Goal: Transaction & Acquisition: Purchase product/service

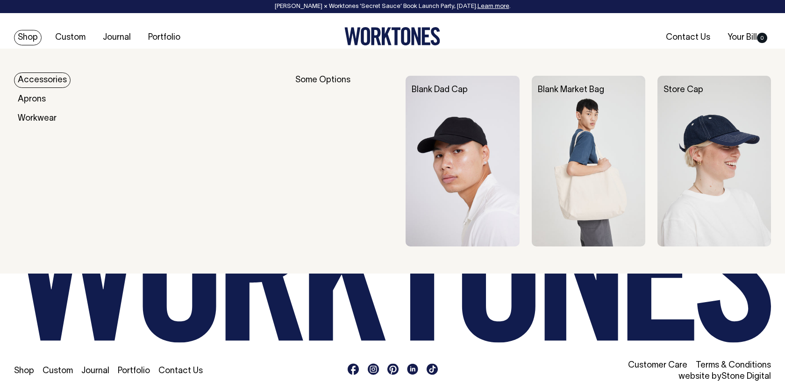
scroll to position [1111, 0]
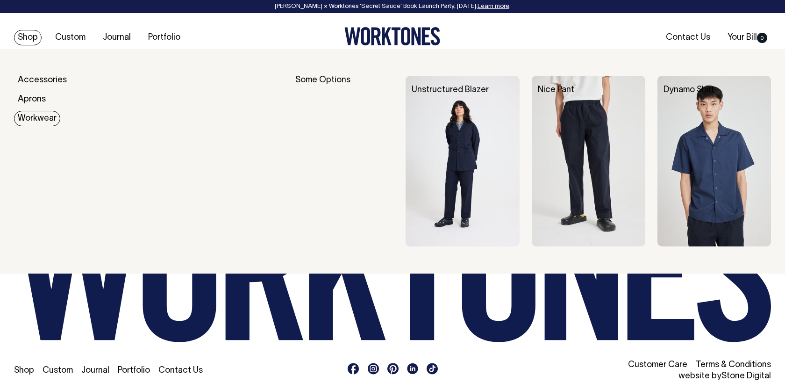
click at [20, 120] on link "Workwear" at bounding box center [37, 118] width 46 height 15
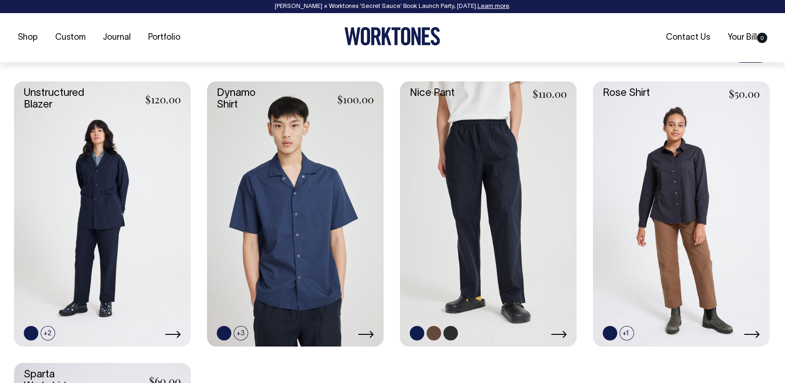
scroll to position [384, 0]
click at [449, 339] on link at bounding box center [450, 332] width 14 height 14
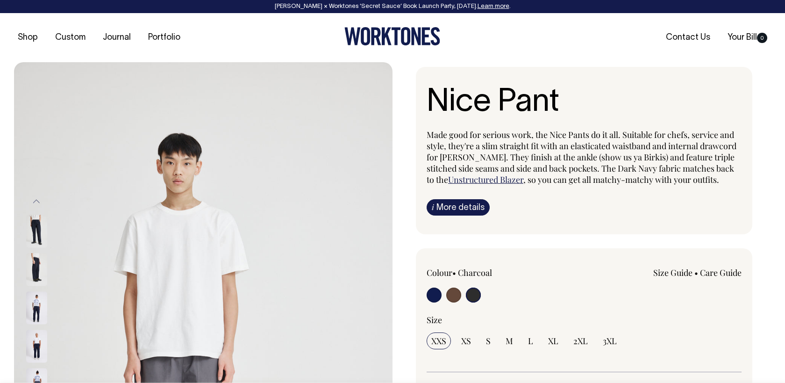
select select "Charcoal"
click at [475, 299] on input "radio" at bounding box center [473, 294] width 15 height 15
click at [473, 299] on input "radio" at bounding box center [473, 294] width 15 height 15
click at [477, 297] on input "radio" at bounding box center [473, 294] width 15 height 15
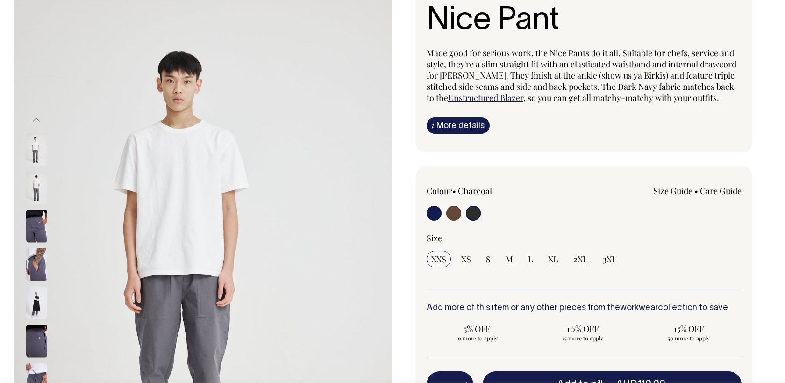
click at [452, 219] on input "radio" at bounding box center [453, 213] width 15 height 15
radio input "true"
radio input "false"
radio input "true"
select select "Chocolate"
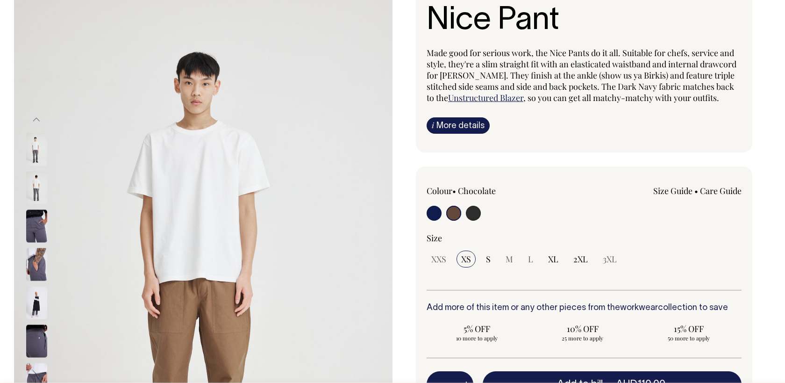
scroll to position [82, 0]
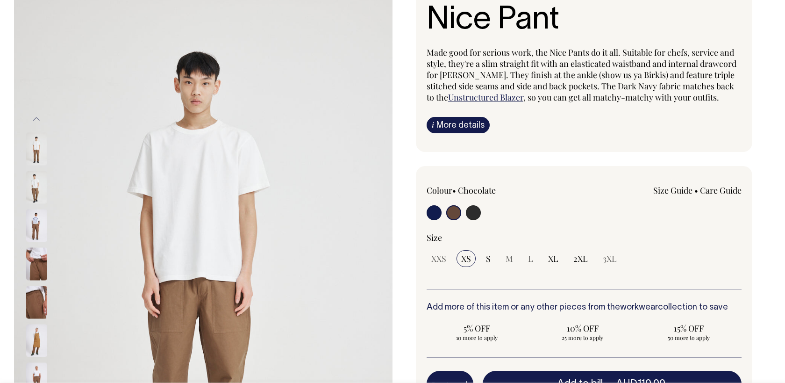
click at [431, 212] on input "radio" at bounding box center [434, 212] width 15 height 15
radio input "true"
select select "Dark Navy"
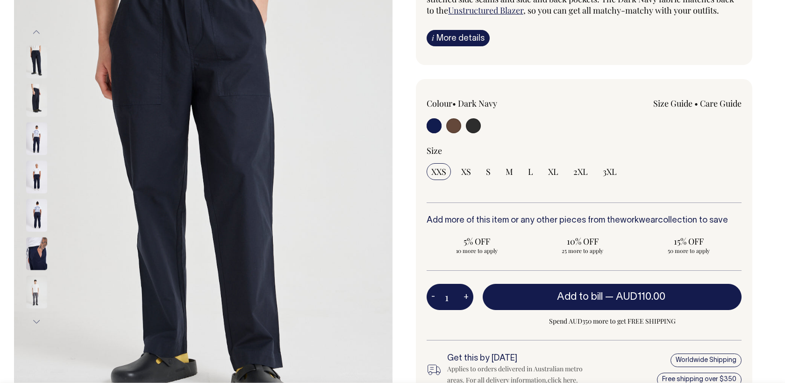
click at [33, 178] on img at bounding box center [36, 177] width 21 height 33
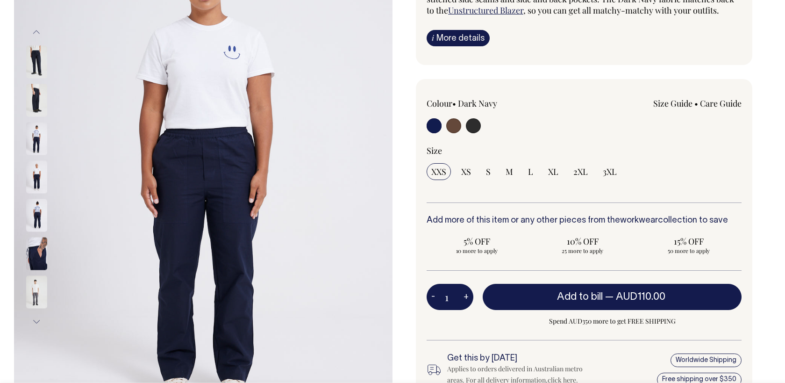
scroll to position [170, 0]
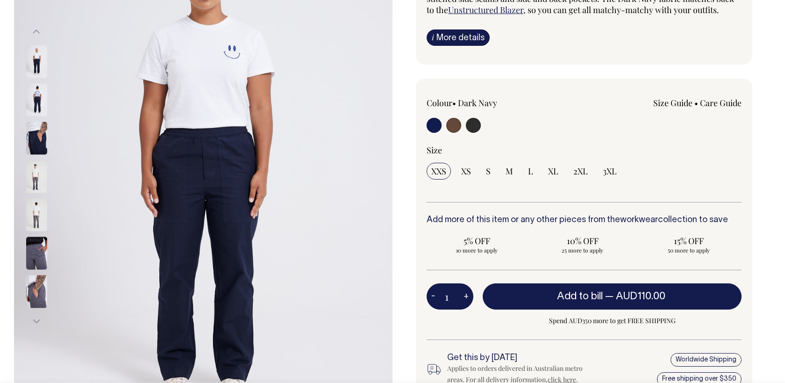
click at [28, 214] on img at bounding box center [36, 215] width 21 height 33
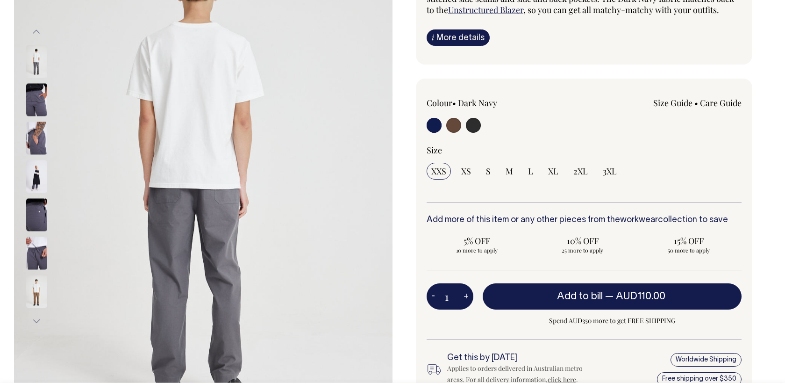
click at [36, 186] on img at bounding box center [36, 176] width 21 height 33
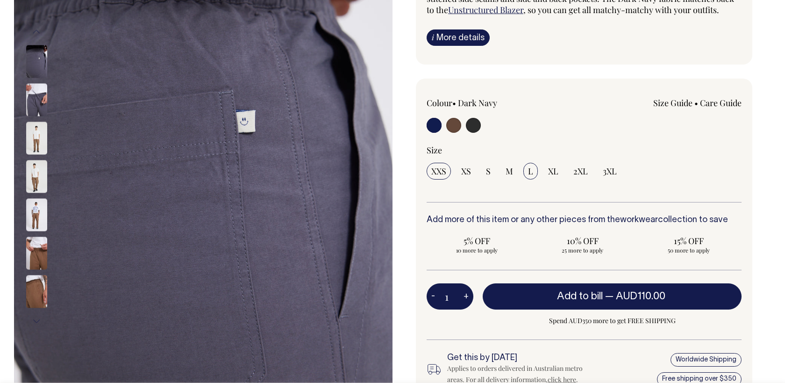
click at [529, 170] on span "L" at bounding box center [530, 170] width 5 height 11
click at [529, 170] on input "L" at bounding box center [530, 171] width 14 height 17
radio input "true"
select select "L"
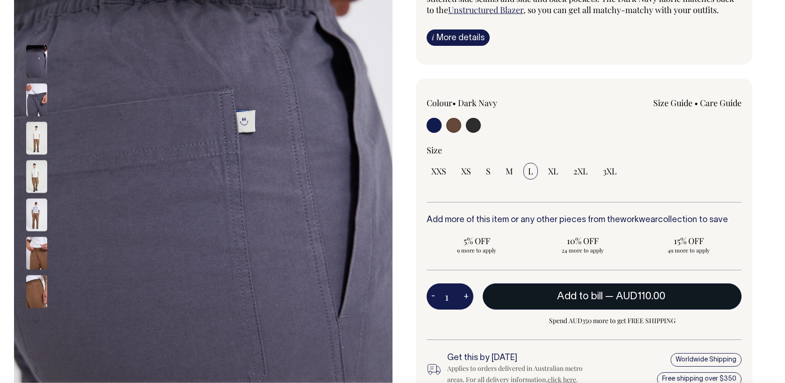
click at [564, 290] on button "Add to bill — AUD110.00" at bounding box center [612, 296] width 259 height 26
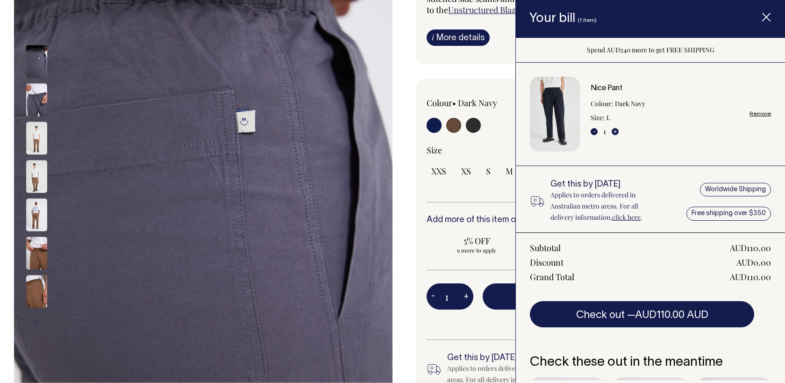
click at [464, 74] on div "Nice Pant Made good for serious work, the Nice Pants do it all. Suitable for ch…" at bounding box center [581, 188] width 378 height 583
click at [764, 20] on icon "Item added to your cart" at bounding box center [766, 17] width 9 height 9
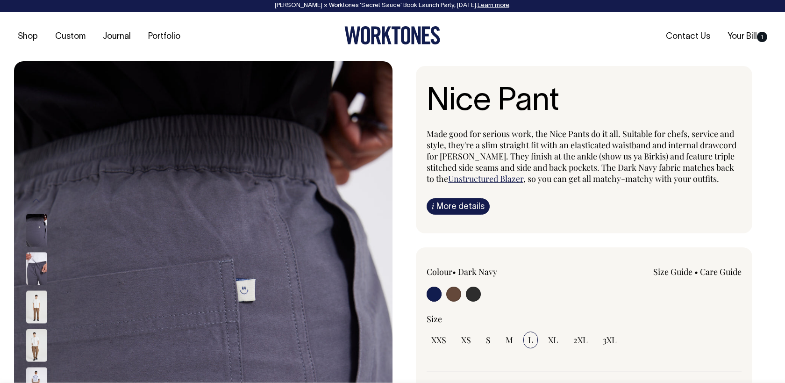
scroll to position [0, 0]
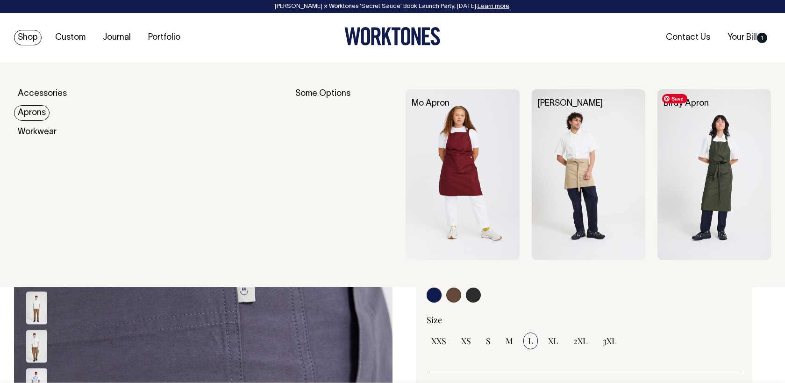
click at [727, 203] on img at bounding box center [714, 174] width 114 height 171
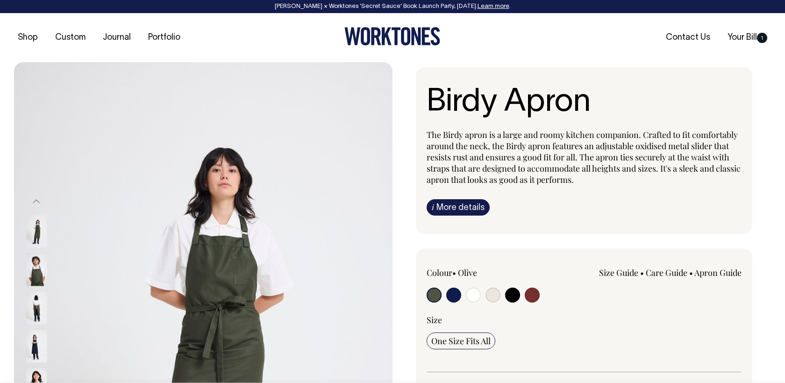
click at [454, 298] on input "radio" at bounding box center [453, 294] width 15 height 15
radio input "true"
select select "Dark Navy"
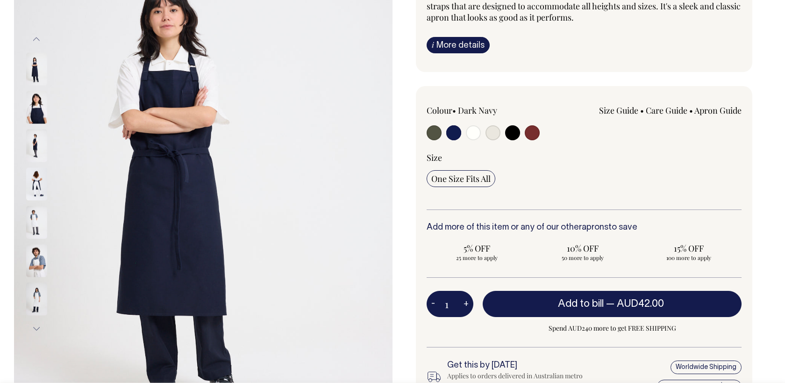
scroll to position [163, 0]
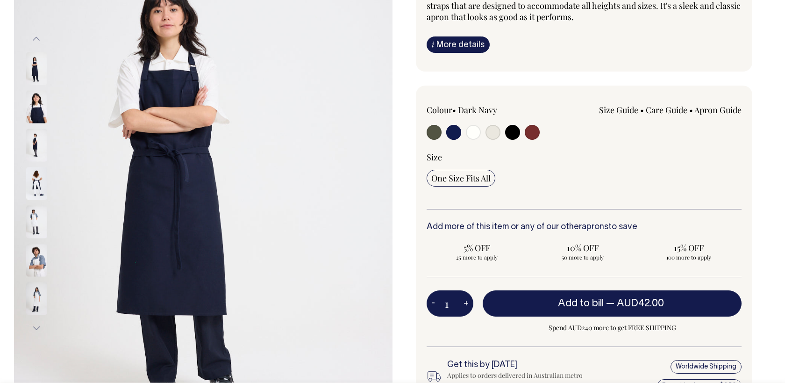
click at [474, 134] on input "radio" at bounding box center [473, 132] width 15 height 15
radio input "true"
select select "Off-White"
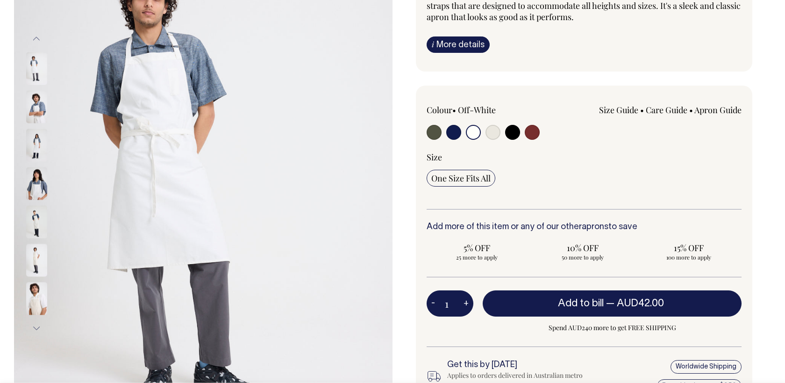
click at [492, 133] on input "radio" at bounding box center [492, 132] width 15 height 15
radio input "true"
select select "Natural"
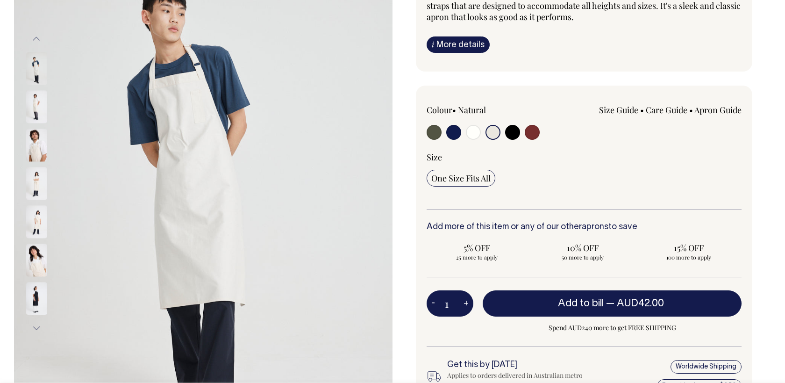
click at [492, 133] on input "radio" at bounding box center [492, 132] width 15 height 15
click at [515, 135] on input "radio" at bounding box center [512, 132] width 15 height 15
radio input "true"
select select "Black"
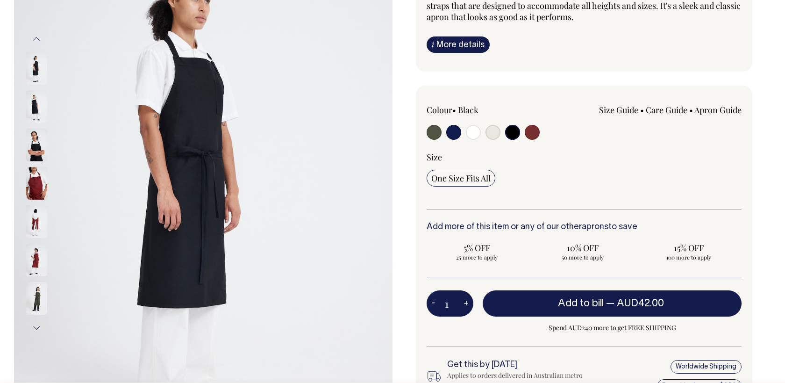
click at [538, 134] on input "radio" at bounding box center [532, 132] width 15 height 15
radio input "true"
select select "Burgundy"
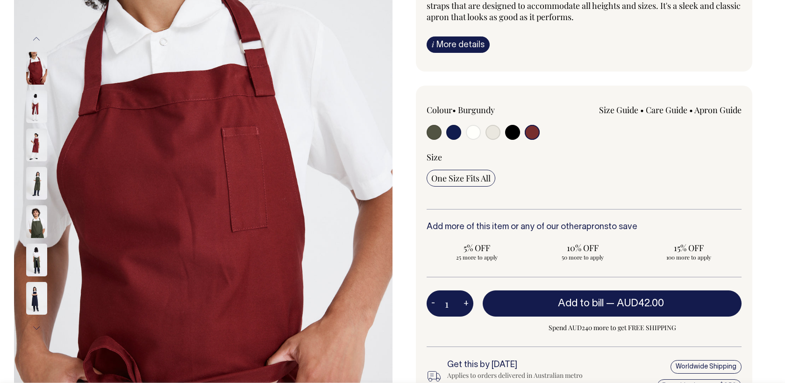
click at [456, 131] on input "radio" at bounding box center [453, 132] width 15 height 15
radio input "true"
select select "Dark Navy"
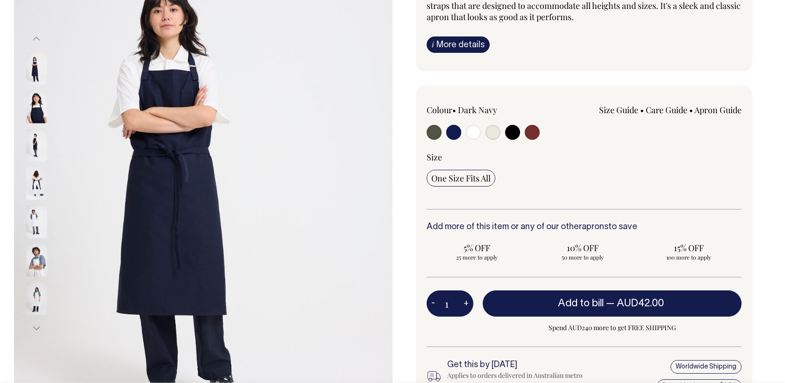
click at [434, 137] on input "radio" at bounding box center [434, 132] width 15 height 15
radio input "true"
select select "Olive"
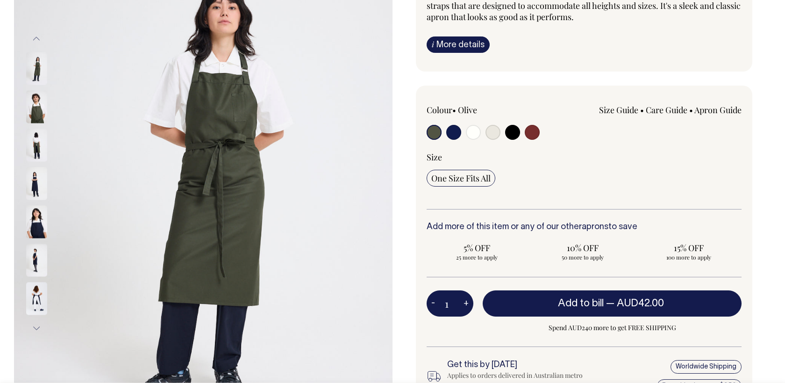
click at [451, 137] on input "radio" at bounding box center [453, 132] width 15 height 15
radio input "true"
select select "Dark Navy"
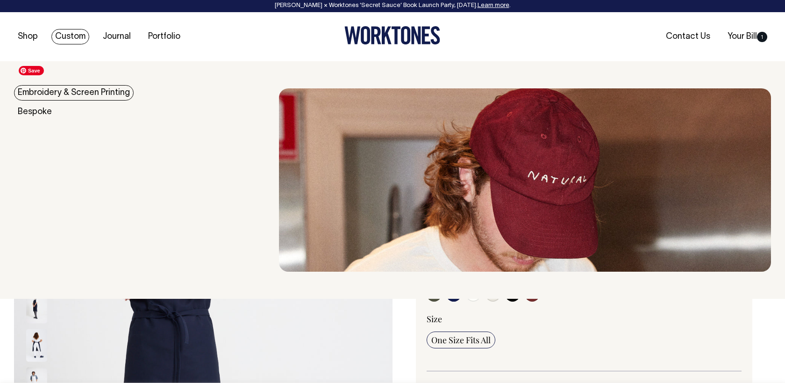
scroll to position [1, 0]
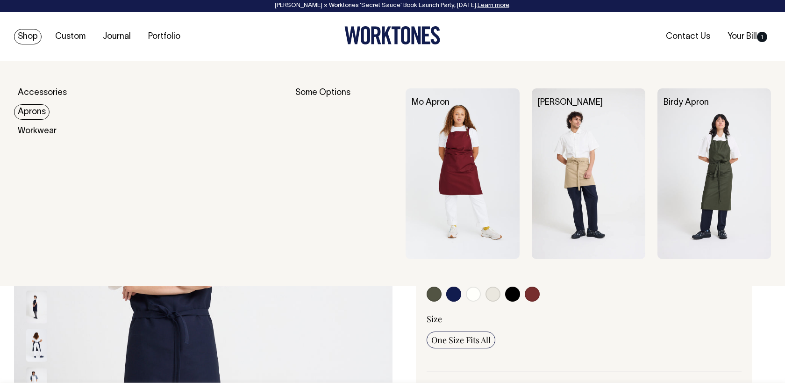
click at [31, 114] on link "Aprons" at bounding box center [32, 111] width 36 height 15
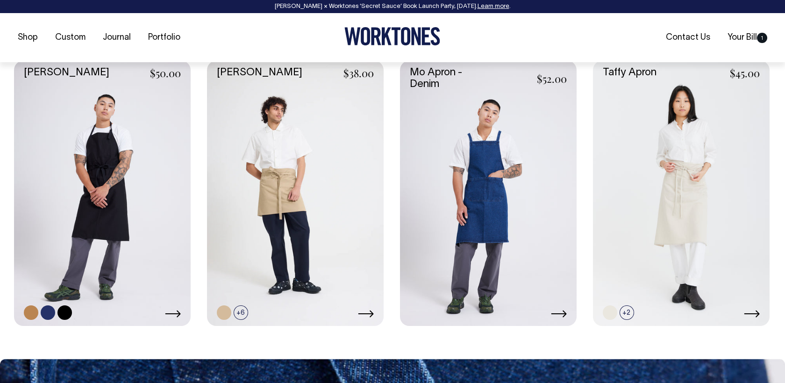
scroll to position [686, 0]
click at [127, 193] on link at bounding box center [102, 192] width 177 height 265
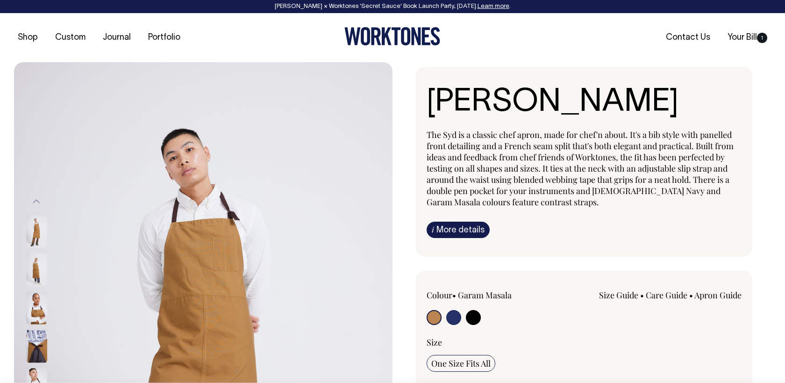
click at [456, 320] on input "radio" at bounding box center [453, 317] width 15 height 15
radio input "true"
select select "[DEMOGRAPHIC_DATA] Navy"
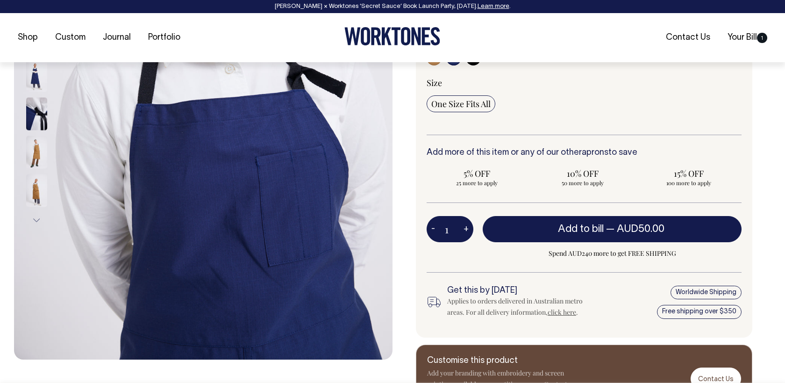
scroll to position [271, 0]
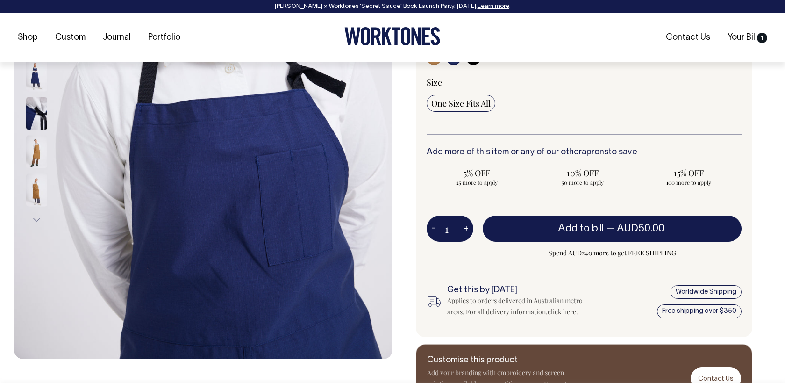
click at [30, 107] on img at bounding box center [36, 113] width 21 height 33
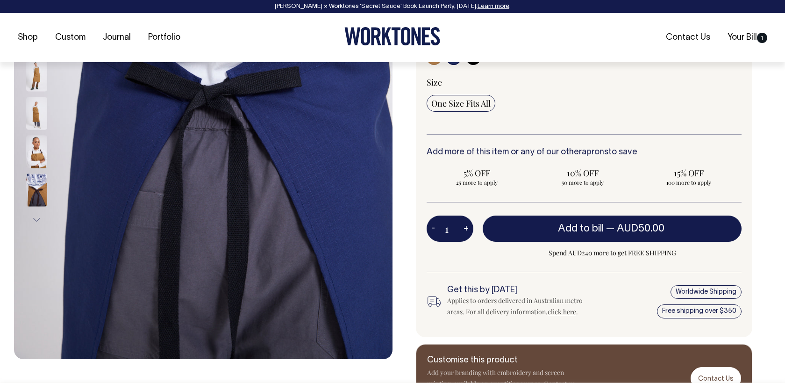
click at [33, 181] on img at bounding box center [36, 190] width 21 height 33
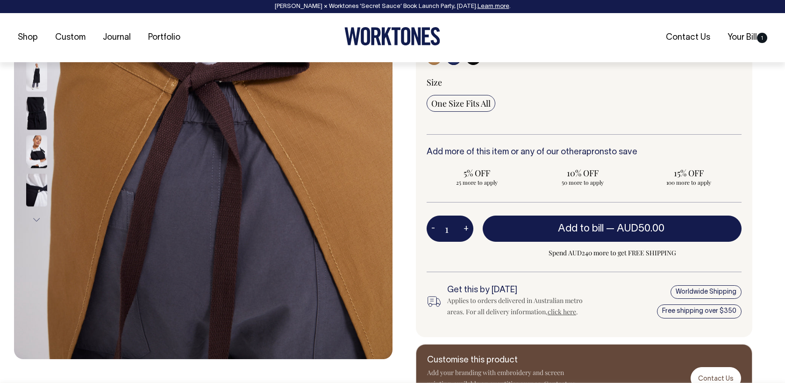
click at [33, 209] on button "Next" at bounding box center [36, 219] width 14 height 21
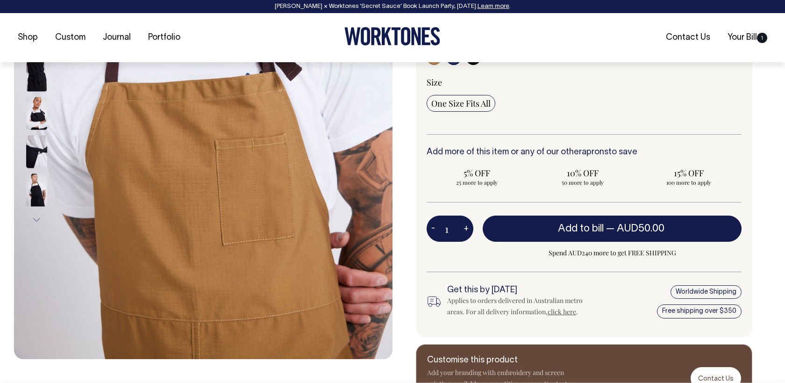
click at [34, 214] on button "Next" at bounding box center [36, 219] width 14 height 21
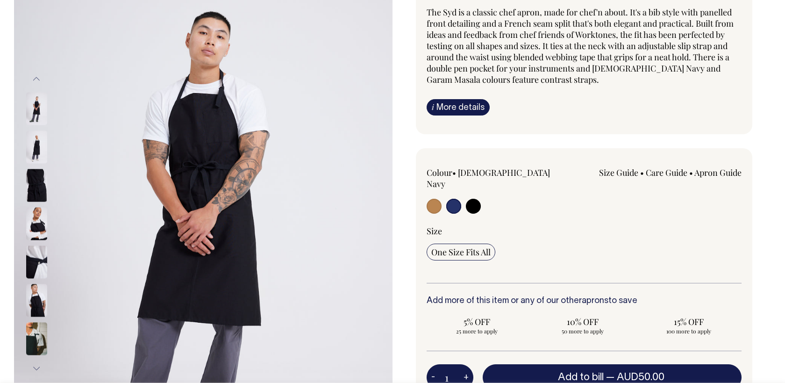
scroll to position [122, 0]
click at [36, 192] on img at bounding box center [36, 185] width 21 height 33
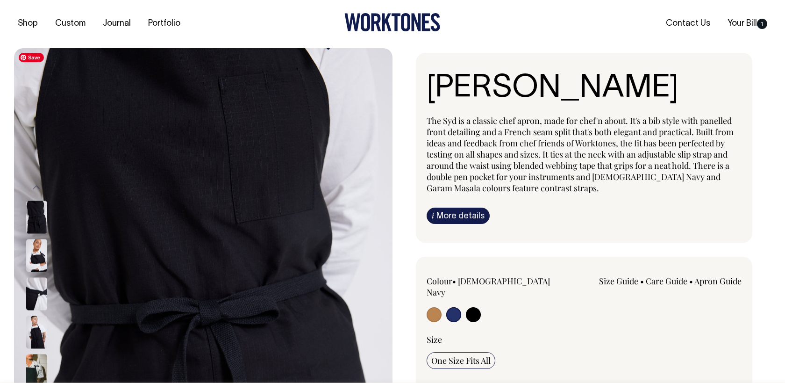
scroll to position [14, 0]
click at [41, 269] on img at bounding box center [36, 255] width 21 height 33
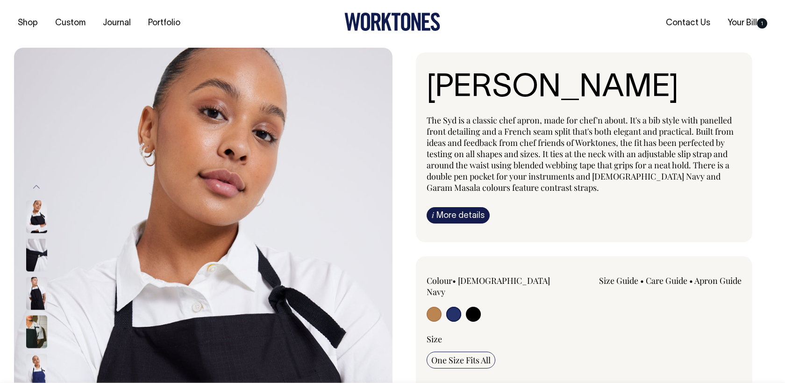
click at [30, 215] on img at bounding box center [36, 216] width 21 height 33
click at [42, 347] on img at bounding box center [36, 331] width 21 height 33
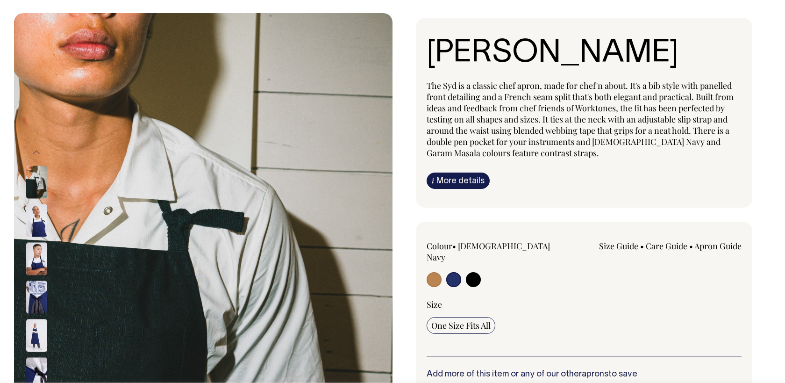
scroll to position [50, 0]
click at [456, 271] on input "radio" at bounding box center [453, 278] width 15 height 15
click at [39, 220] on img at bounding box center [36, 220] width 21 height 33
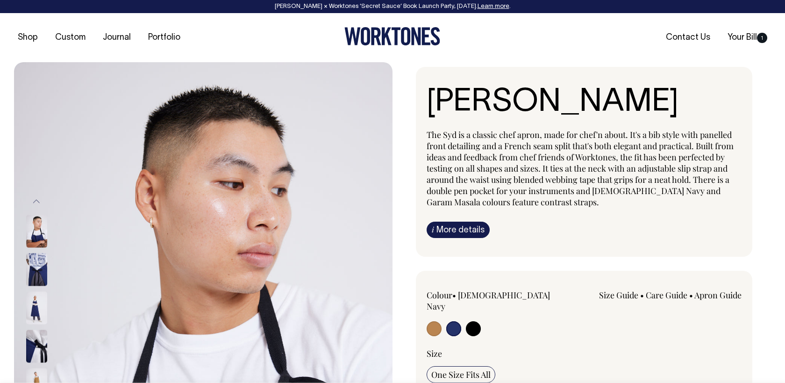
scroll to position [0, 0]
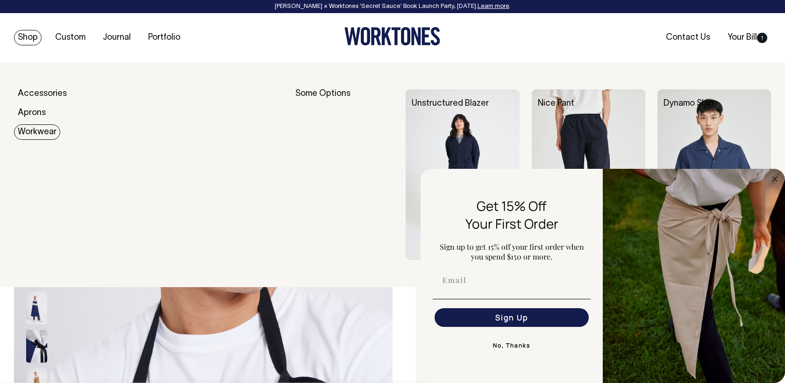
click at [36, 135] on link "Workwear" at bounding box center [37, 131] width 46 height 15
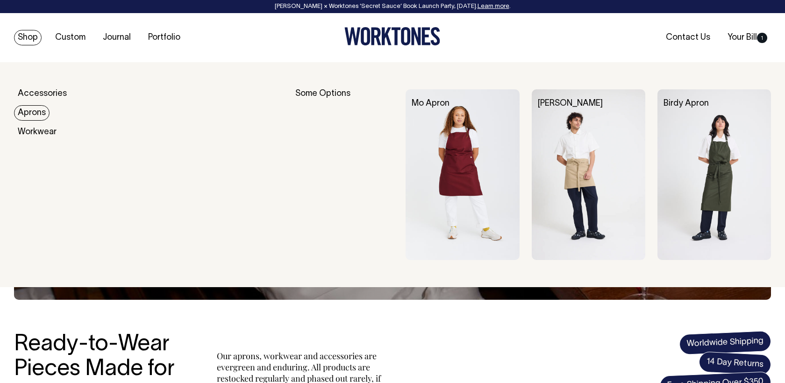
click at [31, 115] on link "Aprons" at bounding box center [32, 112] width 36 height 15
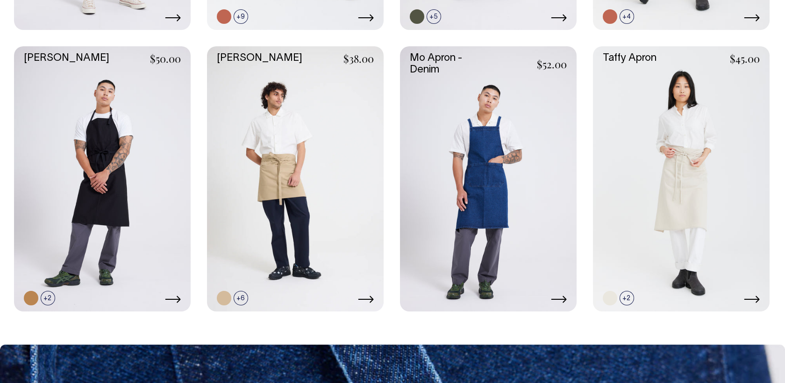
scroll to position [700, 0]
click at [46, 299] on link at bounding box center [48, 298] width 14 height 14
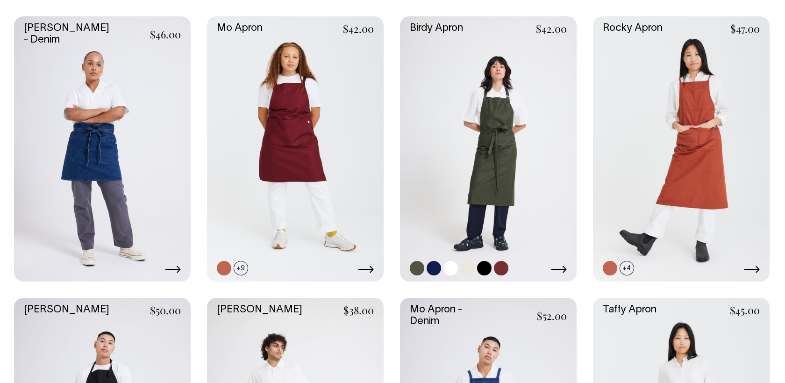
scroll to position [449, 0]
click at [436, 267] on link at bounding box center [434, 268] width 14 height 14
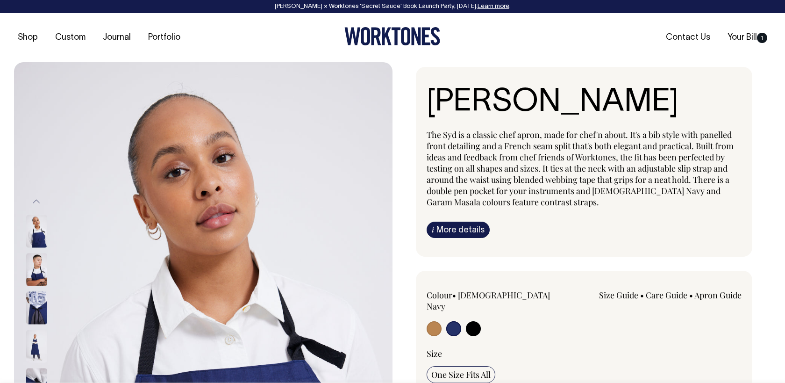
select select "[DEMOGRAPHIC_DATA] Navy"
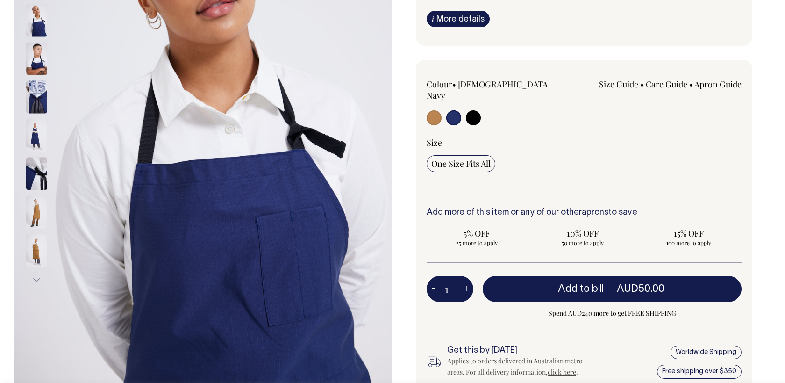
scroll to position [211, 0]
click at [26, 92] on div at bounding box center [49, 97] width 47 height 38
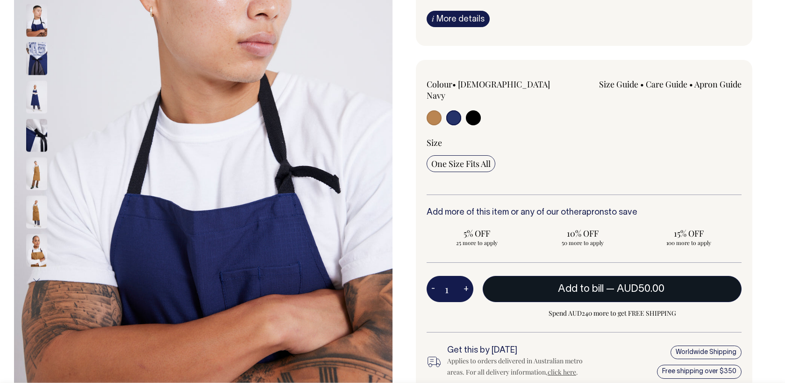
click at [579, 284] on span "Add to bill" at bounding box center [581, 288] width 46 height 9
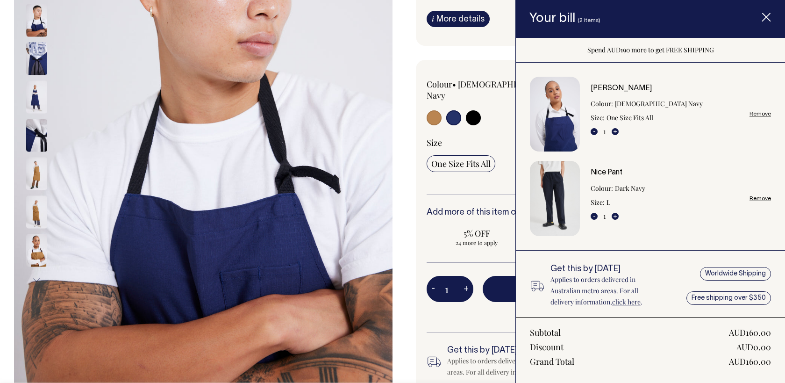
click at [408, 226] on div "Syd Apron The Syd is a classic chef apron, made for chef'n about. It's a bib st…" at bounding box center [581, 164] width 378 height 616
click at [762, 13] on span "Item added to your cart" at bounding box center [766, 19] width 37 height 40
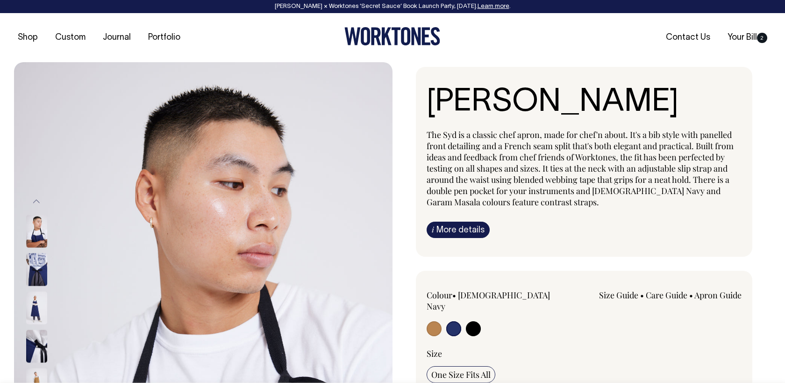
scroll to position [0, 0]
click at [467, 234] on link "i More details" at bounding box center [458, 229] width 63 height 16
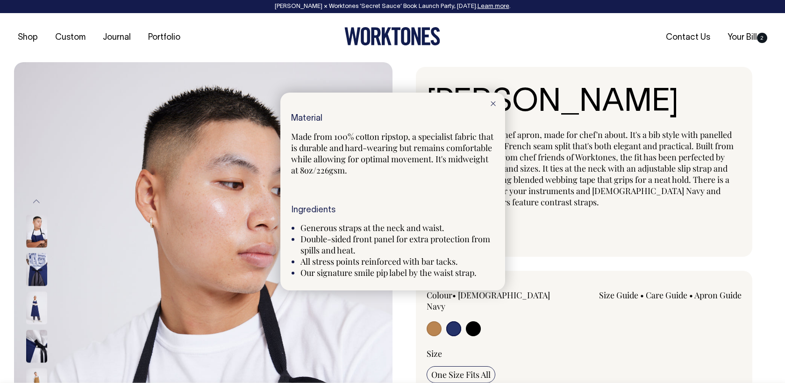
click at [748, 35] on div at bounding box center [392, 191] width 785 height 383
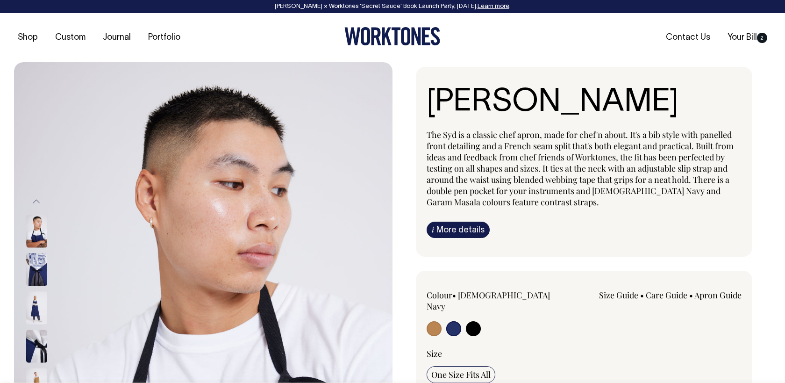
click at [748, 35] on link "Your Bill 2" at bounding box center [747, 37] width 47 height 15
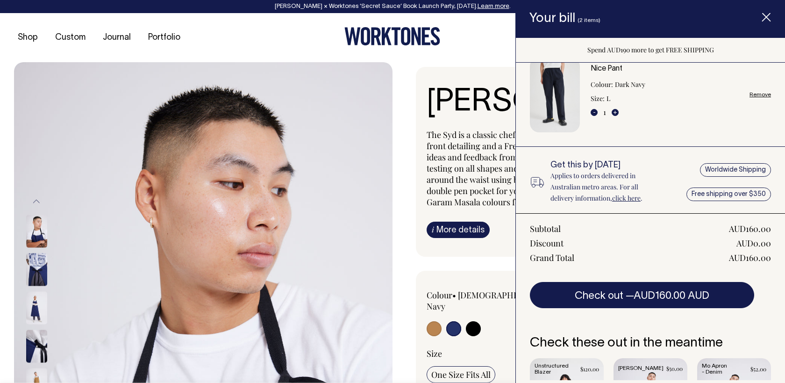
scroll to position [116, 0]
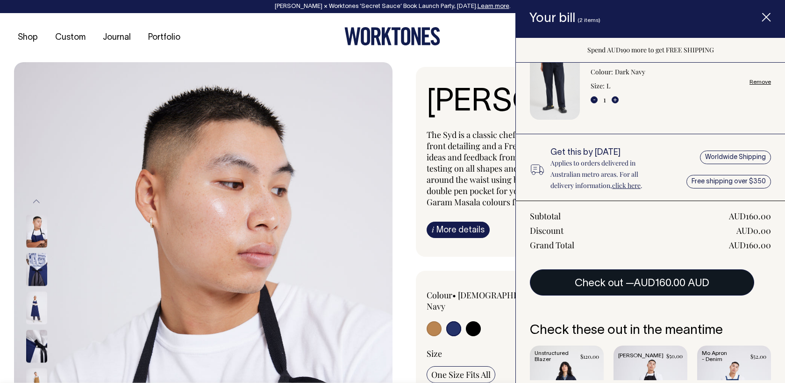
click at [645, 290] on button "Check out — AUD160.00 AUD" at bounding box center [642, 282] width 224 height 26
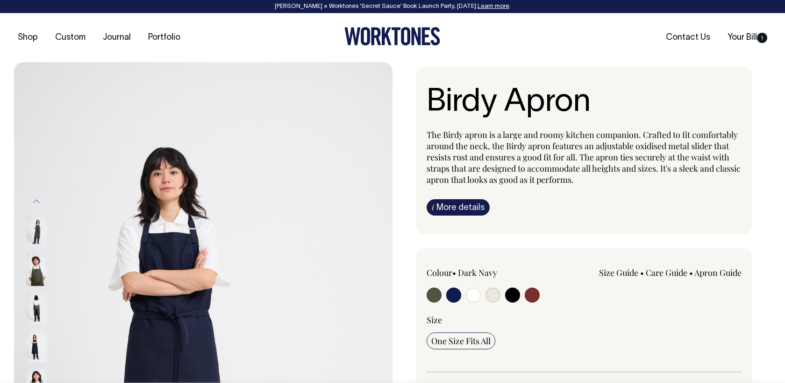
select select "Dark Navy"
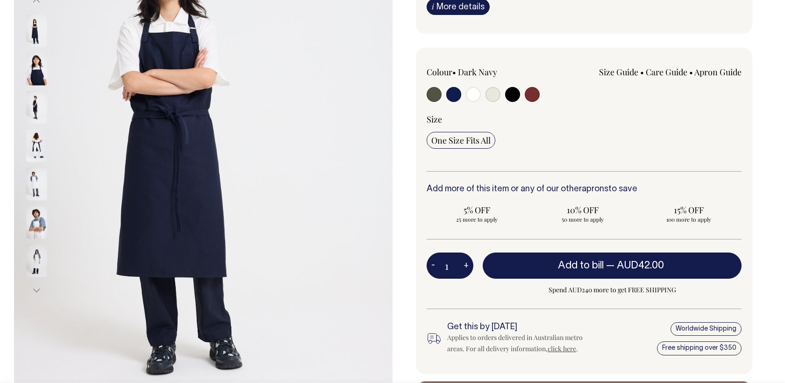
scroll to position [201, 0]
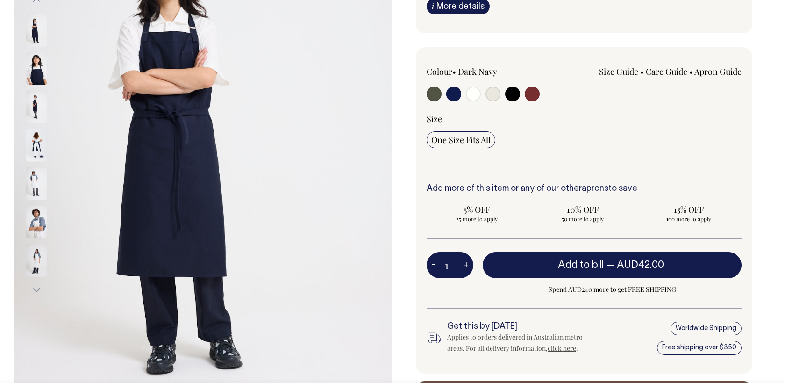
click at [454, 94] on input "radio" at bounding box center [453, 93] width 15 height 15
click at [477, 95] on input "radio" at bounding box center [473, 93] width 15 height 15
radio input "true"
select select "Off-White"
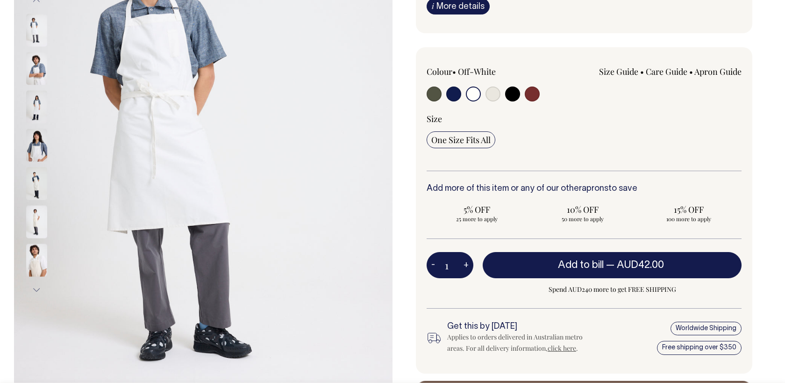
click at [448, 100] on label at bounding box center [453, 94] width 15 height 17
click at [448, 100] on input "radio" at bounding box center [453, 93] width 15 height 15
radio input "true"
select select "Dark Navy"
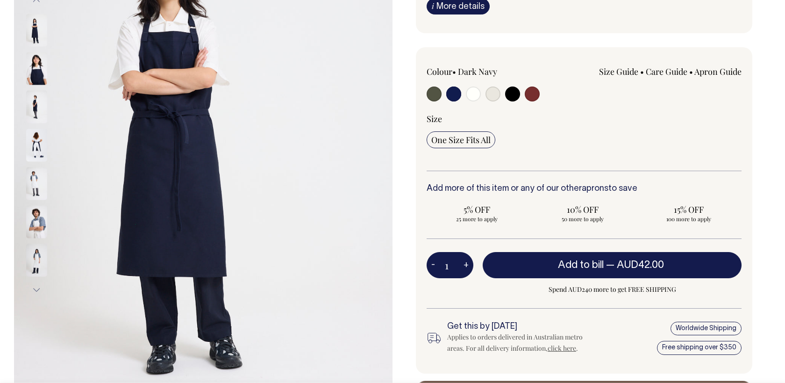
click at [223, 183] on img at bounding box center [203, 145] width 378 height 568
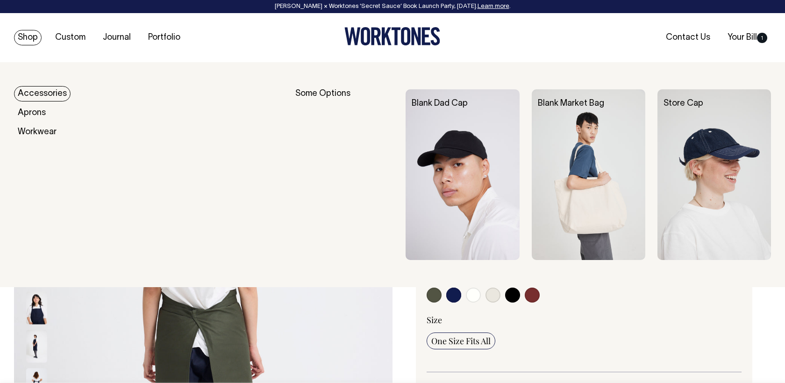
click at [40, 95] on link "Accessories" at bounding box center [42, 93] width 57 height 15
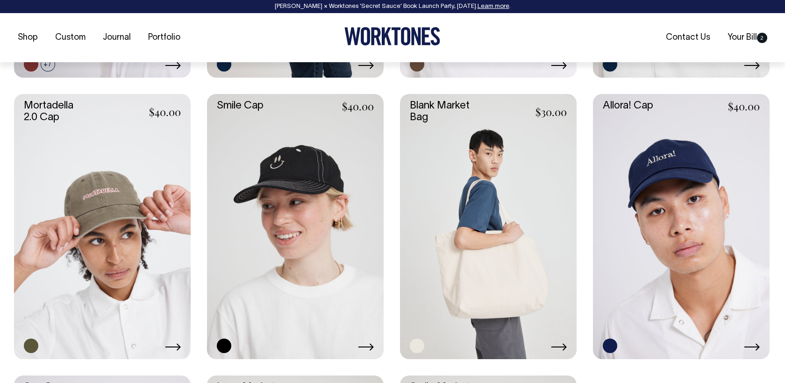
scroll to position [653, 0]
click at [387, 205] on div "Blank Dad Cap $25.00 +7" at bounding box center [392, 225] width 757 height 827
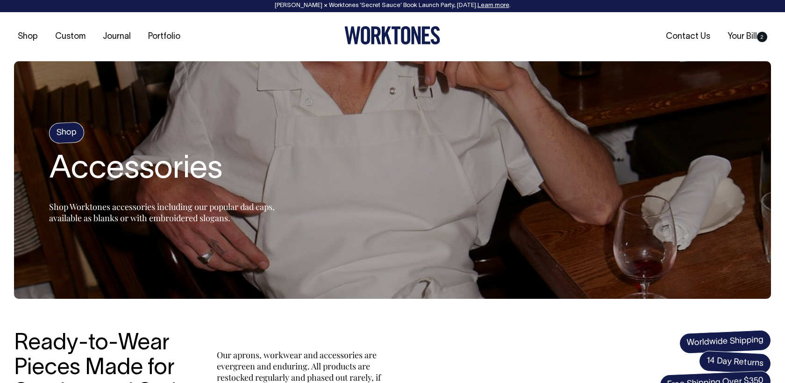
scroll to position [0, 0]
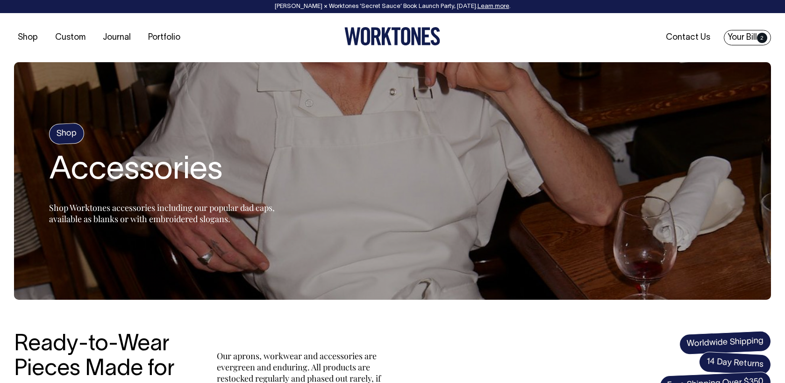
click at [740, 33] on link "Your Bill 2" at bounding box center [747, 37] width 47 height 15
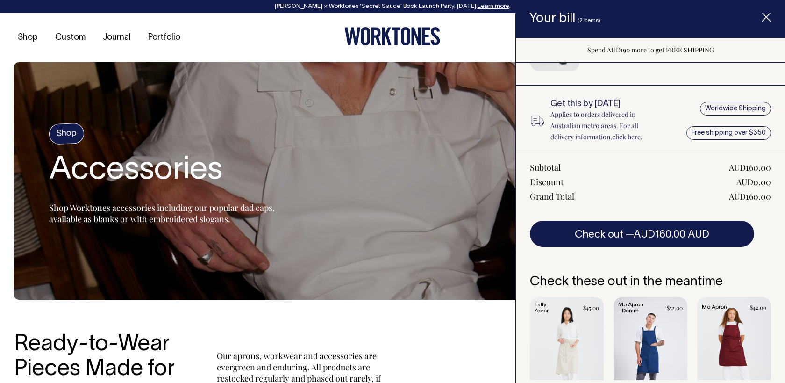
scroll to position [165, 0]
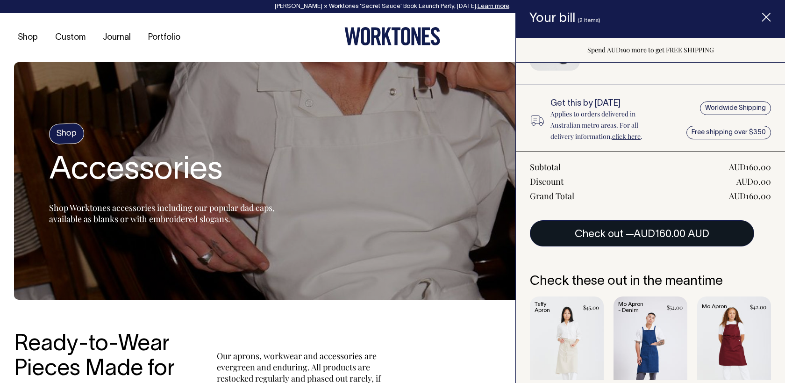
click at [659, 238] on span "AUD160.00 AUD" at bounding box center [672, 233] width 76 height 9
